Goal: Book appointment/travel/reservation

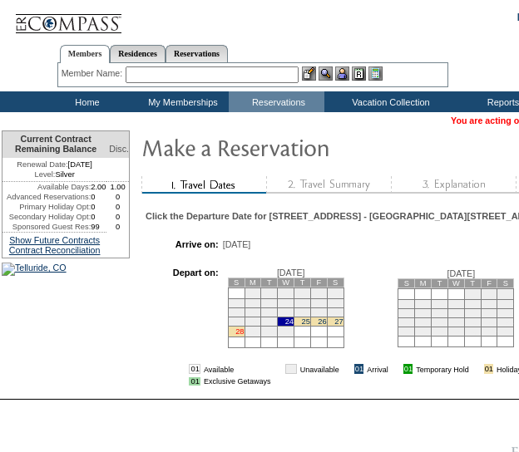
click at [244, 336] on link "28" at bounding box center [239, 332] width 8 height 8
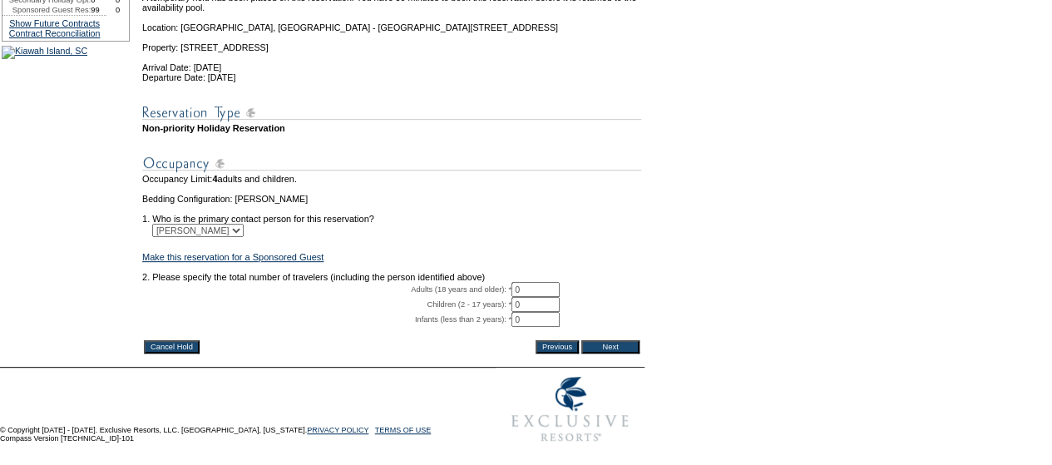
scroll to position [287, 0]
click at [547, 281] on input "0" at bounding box center [536, 288] width 48 height 15
type input "2"
click at [598, 339] on input "Next" at bounding box center [610, 345] width 58 height 13
